Goal: Find specific page/section: Find specific page/section

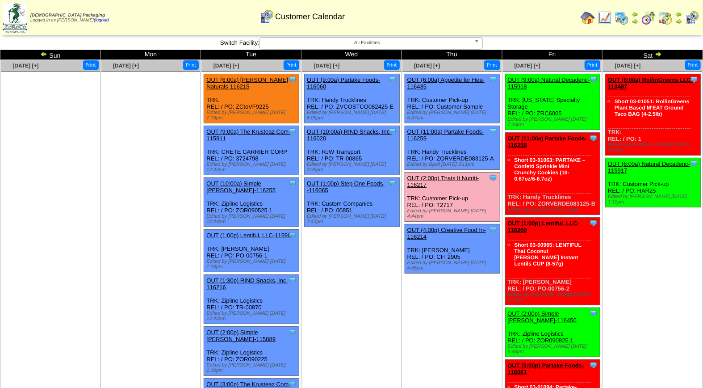
click at [695, 16] on img at bounding box center [692, 18] width 14 height 14
